Goal: Check status: Check status

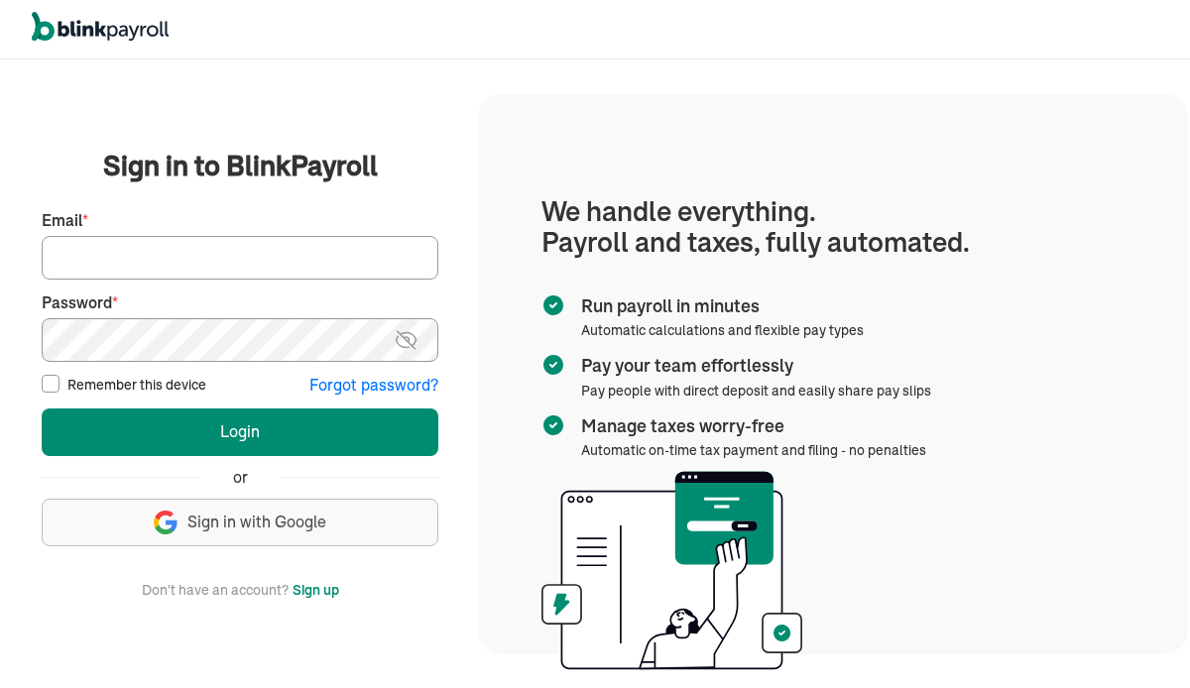
click at [190, 244] on input "Email *" at bounding box center [240, 258] width 397 height 44
type input "[EMAIL_ADDRESS][DOMAIN_NAME]"
click at [42, 409] on button "Login" at bounding box center [240, 433] width 397 height 48
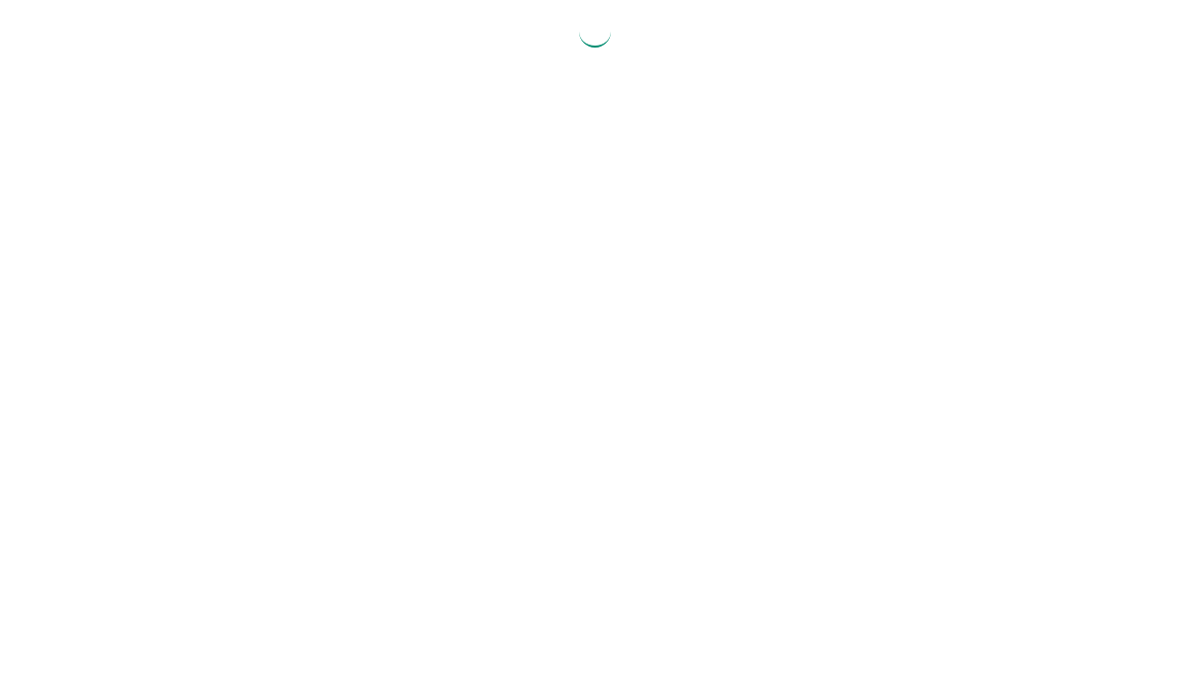
select select "2025"
